Goal: Check status: Check status

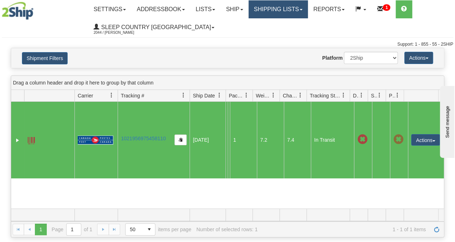
click at [295, 10] on link "Shipping lists" at bounding box center [277, 9] width 59 height 18
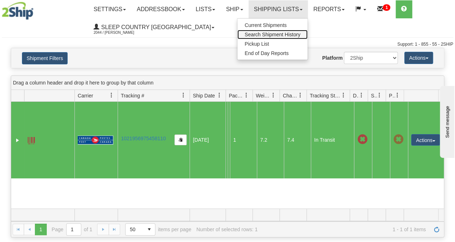
click at [280, 33] on span "Search Shipment History" at bounding box center [272, 35] width 56 height 6
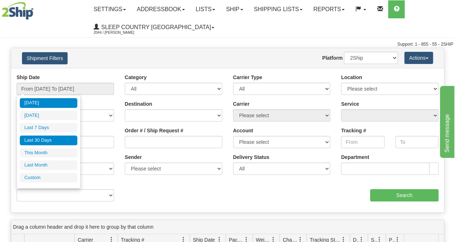
click at [42, 142] on li "Last 30 Days" at bounding box center [48, 140] width 57 height 10
type input "From [DATE] To [DATE]"
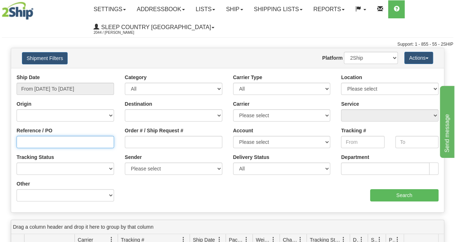
click at [29, 145] on input "Reference / PO" at bounding box center [65, 142] width 97 height 12
paste input "9000I119943"
type input "9000I119943"
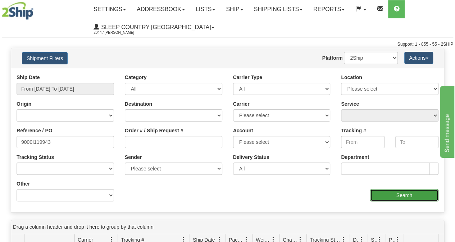
click at [375, 198] on input "Search" at bounding box center [404, 195] width 69 height 12
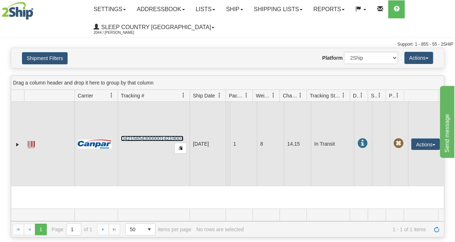
click at [158, 136] on link "D421585430000014219001" at bounding box center [152, 138] width 63 height 6
